Goal: Information Seeking & Learning: Learn about a topic

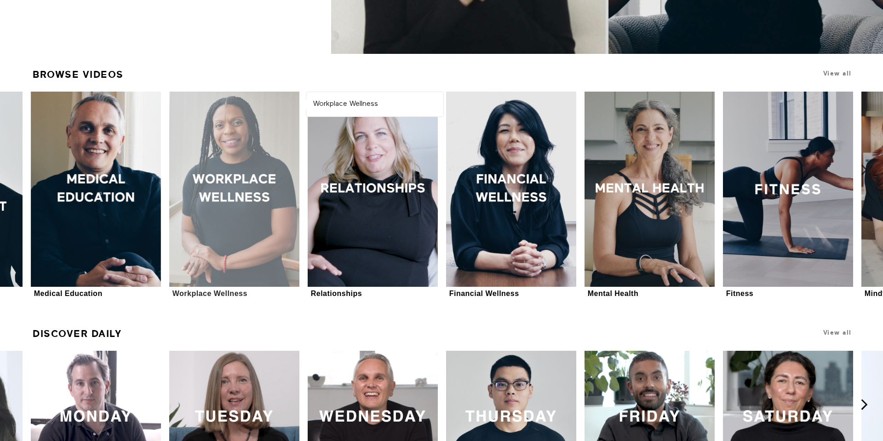
scroll to position [301, 0]
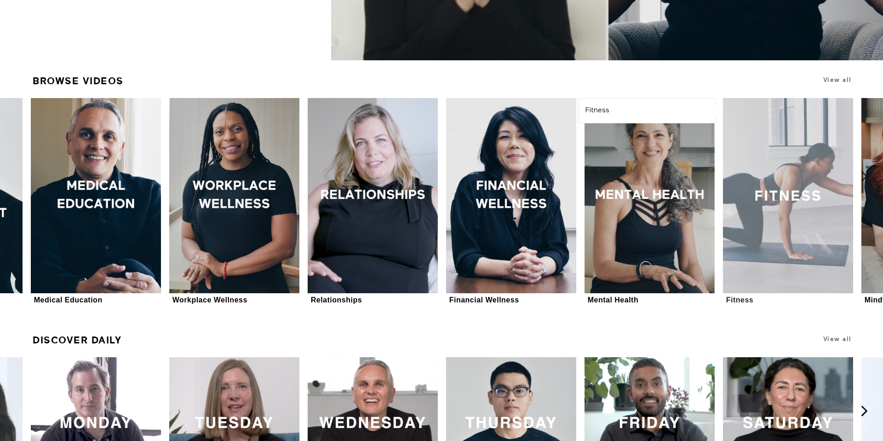
click at [821, 237] on div at bounding box center [788, 195] width 130 height 195
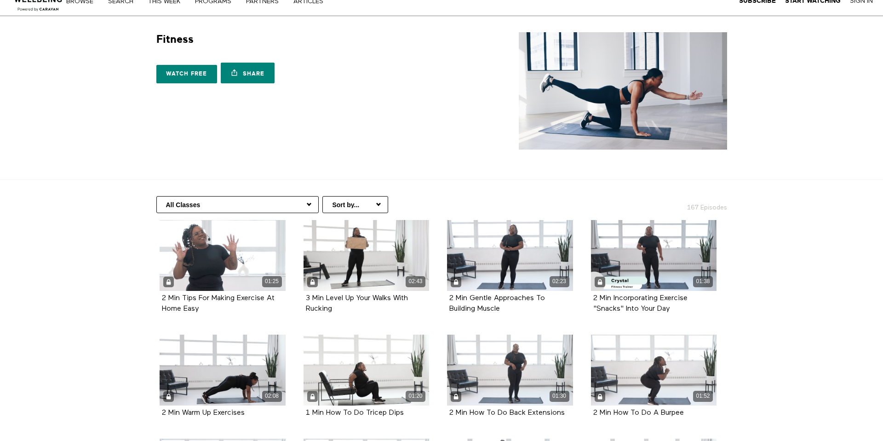
scroll to position [16, 0]
